Goal: Find specific page/section: Find specific page/section

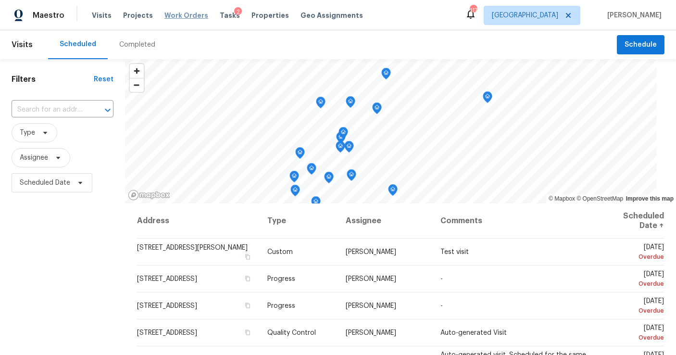
click at [164, 20] on span "Work Orders" at bounding box center [186, 16] width 44 height 10
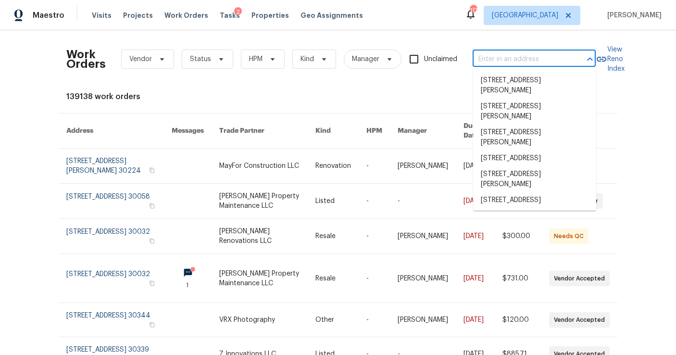
paste input "[STREET_ADDRESS]"
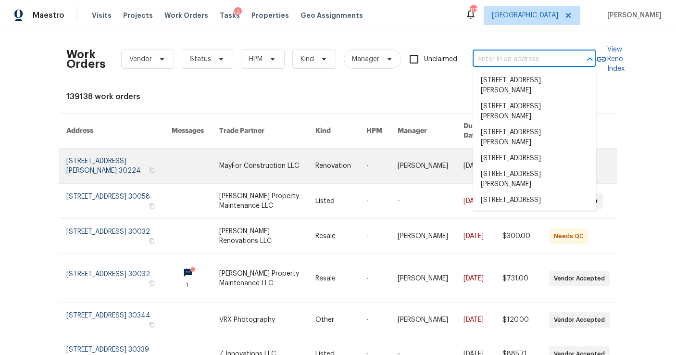
type input "[STREET_ADDRESS]"
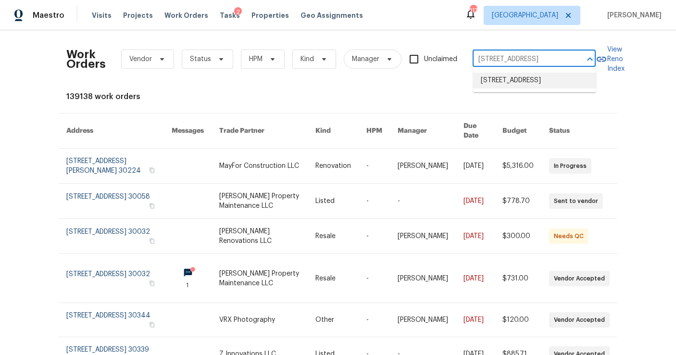
click at [495, 88] on li "[STREET_ADDRESS]" at bounding box center [534, 81] width 123 height 16
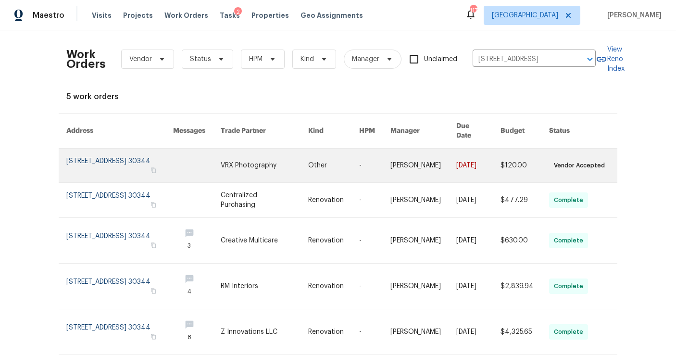
click at [97, 149] on link at bounding box center [119, 166] width 107 height 34
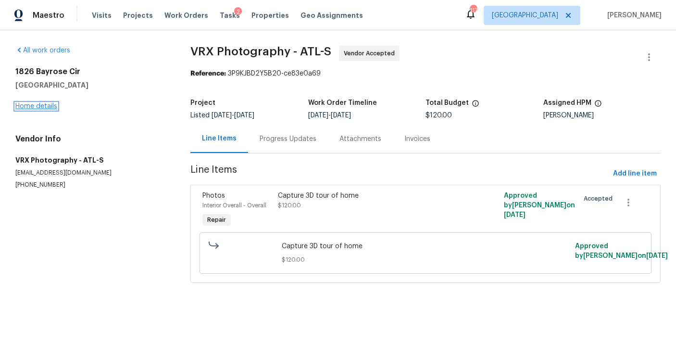
click at [50, 103] on link "Home details" at bounding box center [36, 106] width 42 height 7
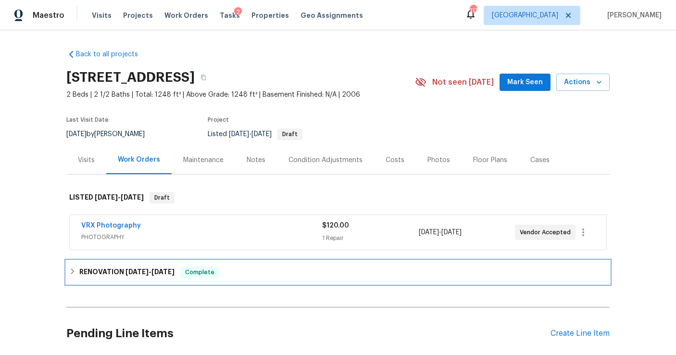
click at [138, 272] on span "[DATE]" at bounding box center [136, 271] width 23 height 7
